Goal: Information Seeking & Learning: Find specific page/section

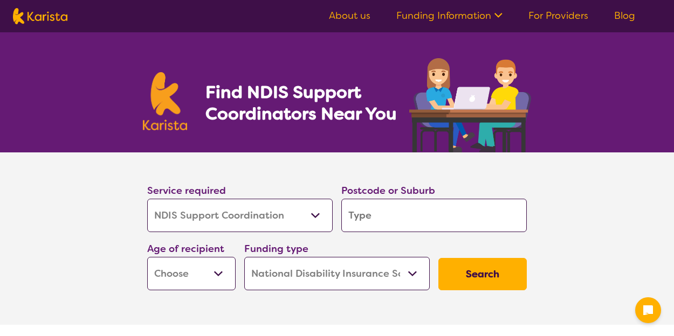
select select "NDIS Support Coordination"
select select "NDIS"
select select "NDIS Support Coordination"
select select "NDIS"
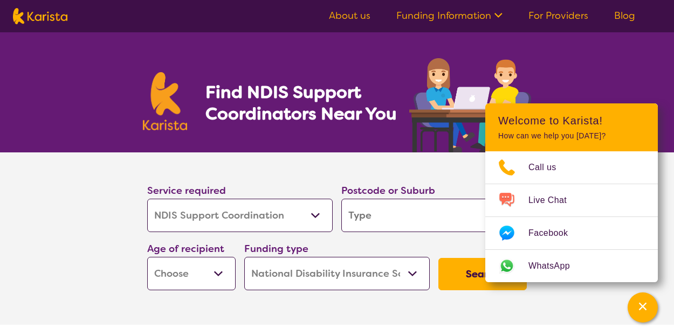
click at [385, 219] on input "search" at bounding box center [433, 215] width 185 height 33
type input "2"
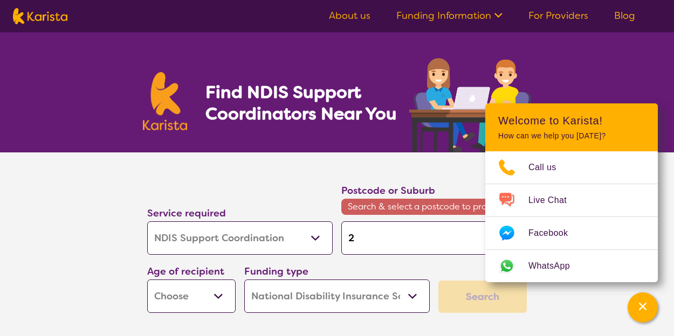
type input "29"
type input "290"
type input "2905"
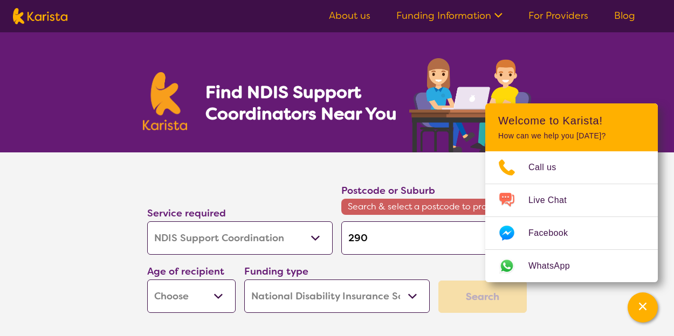
type input "2905"
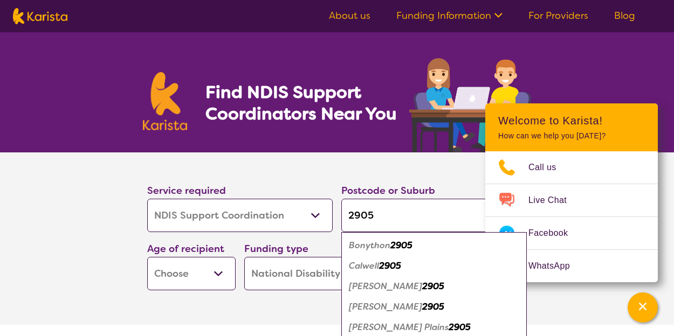
type input "2905"
click at [372, 267] on em "Calwell" at bounding box center [364, 265] width 30 height 11
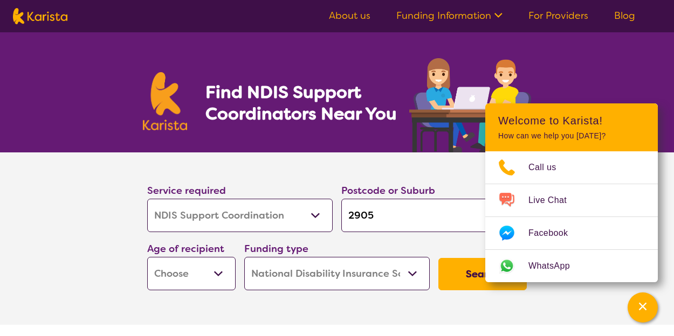
click at [218, 276] on select "Early Childhood - 0 to 9 Child - 10 to 11 Adolescent - 12 to 17 Adult - 18 to 6…" at bounding box center [191, 273] width 88 height 33
select select "AD"
click at [147, 257] on select "Early Childhood - 0 to 9 Child - 10 to 11 Adolescent - 12 to 17 Adult - 18 to 6…" at bounding box center [191, 273] width 88 height 33
select select "AD"
click at [470, 282] on button "Search" at bounding box center [482, 274] width 88 height 32
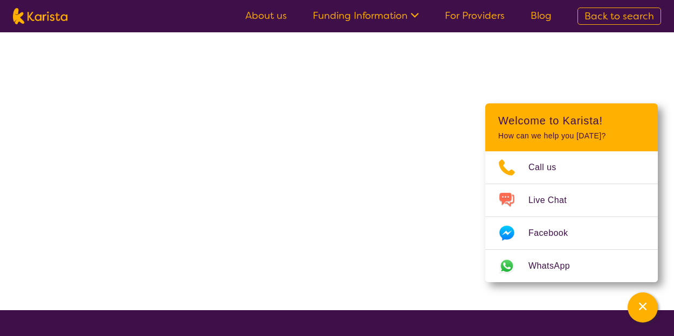
select select "NDIS Support Coordination"
select select "AD"
select select "NDIS"
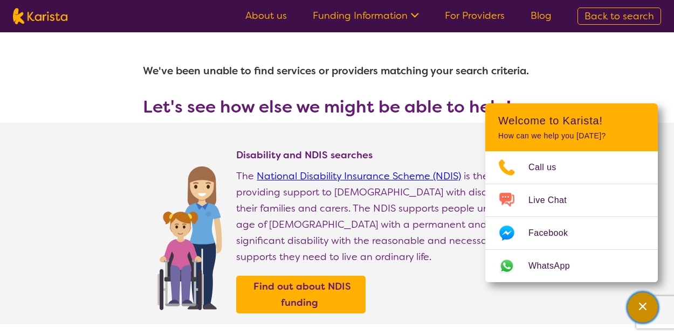
click at [645, 308] on icon "Channel Menu" at bounding box center [643, 307] width 8 height 8
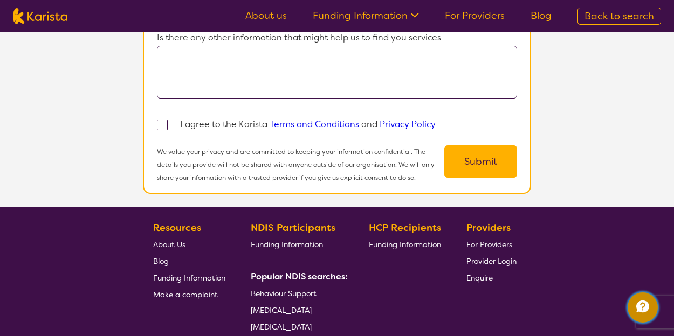
scroll to position [1261, 0]
